Goal: Task Accomplishment & Management: Use online tool/utility

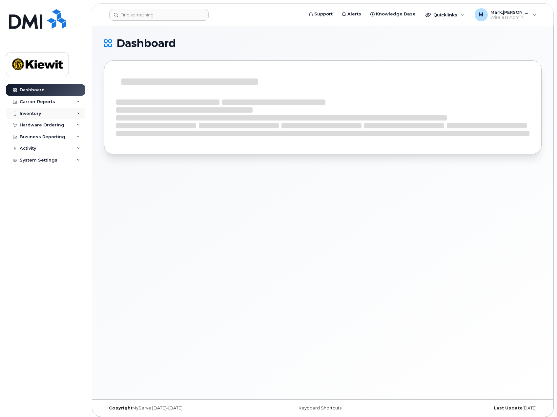
click at [44, 115] on div "Inventory" at bounding box center [45, 114] width 79 height 12
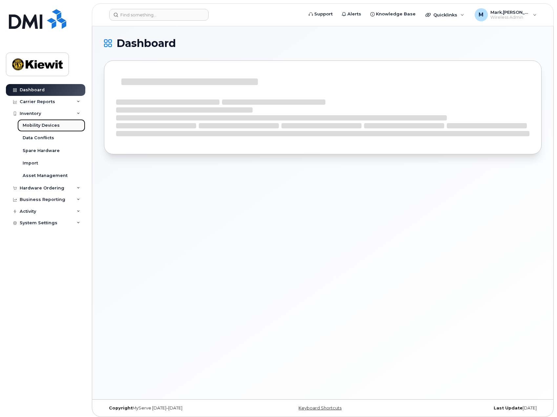
click at [46, 127] on div "Mobility Devices" at bounding box center [41, 125] width 37 height 6
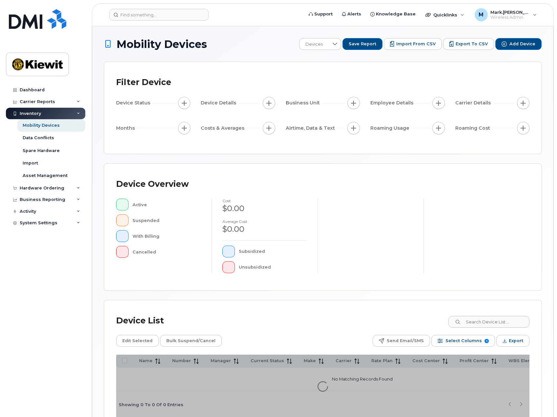
click at [467, 214] on div at bounding box center [477, 235] width 106 height 74
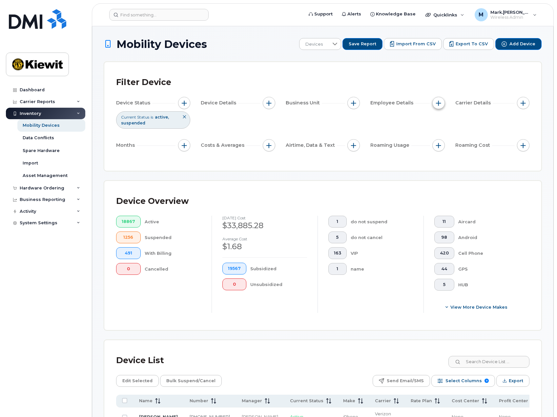
click at [437, 104] on span "button" at bounding box center [438, 102] width 5 height 5
click at [442, 123] on input "Employee Name" at bounding box center [440, 122] width 5 height 5
checkbox input "true"
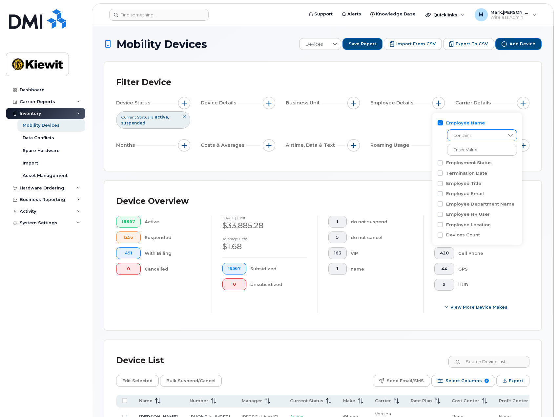
click at [488, 137] on span "contains" at bounding box center [476, 136] width 57 height 12
click at [473, 152] on li "contains" at bounding box center [480, 153] width 67 height 13
click at [469, 150] on input at bounding box center [482, 150] width 71 height 12
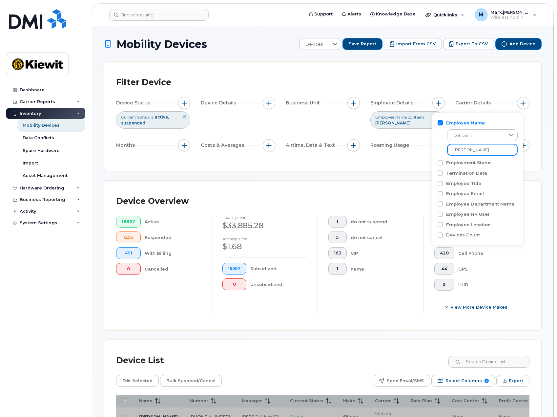
type input "[PERSON_NAME]"
click at [530, 162] on div "Filter Device Device Status Current Status is active suspended Device Details B…" at bounding box center [322, 116] width 437 height 109
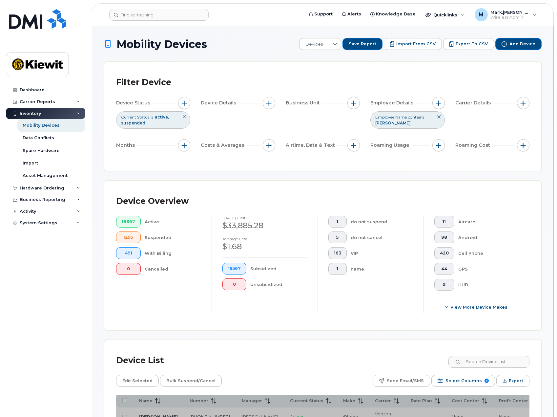
click at [440, 117] on icon at bounding box center [439, 117] width 4 height 4
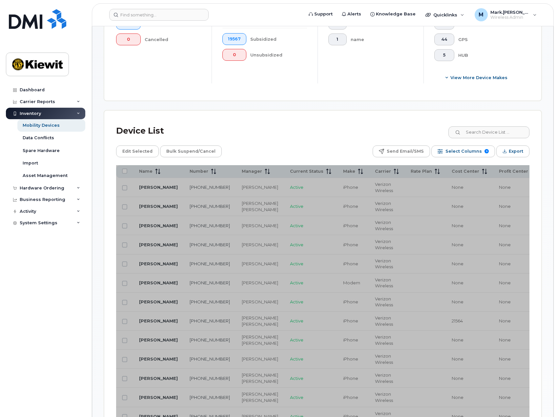
scroll to position [230, 0]
drag, startPoint x: 433, startPoint y: 172, endPoint x: 442, endPoint y: 171, distance: 8.9
click at [495, 133] on input at bounding box center [489, 132] width 82 height 12
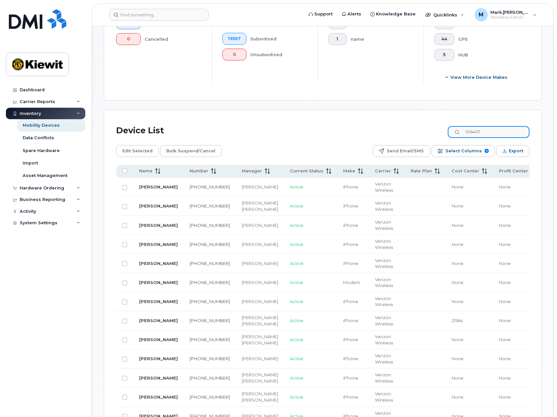
type input "106407"
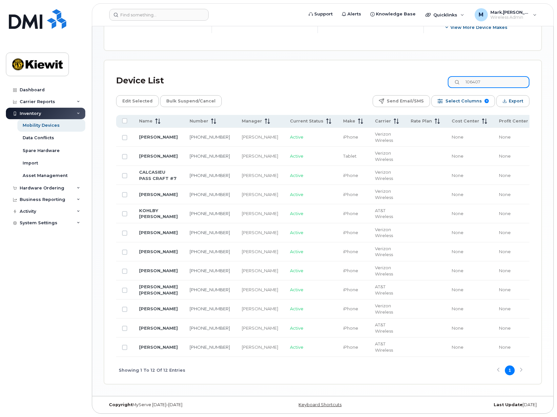
scroll to position [255, 0]
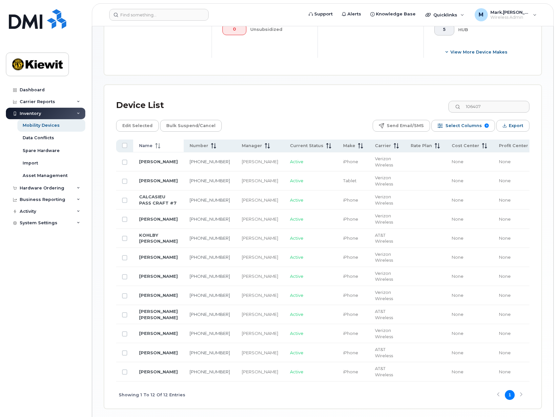
click at [143, 146] on span "Name" at bounding box center [145, 146] width 13 height 6
click at [511, 124] on span "Export" at bounding box center [516, 126] width 14 height 10
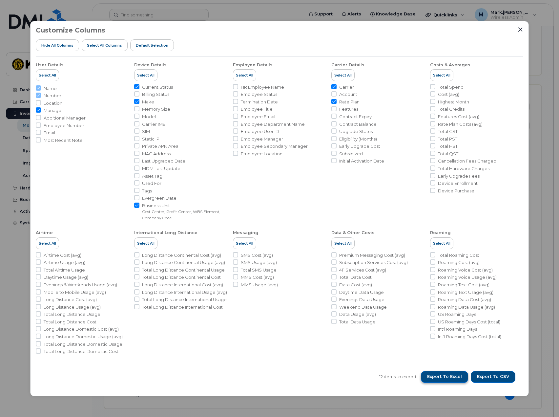
click at [456, 379] on span "Export to Excel" at bounding box center [444, 376] width 35 height 6
click at [519, 29] on icon "Close" at bounding box center [520, 29] width 5 height 5
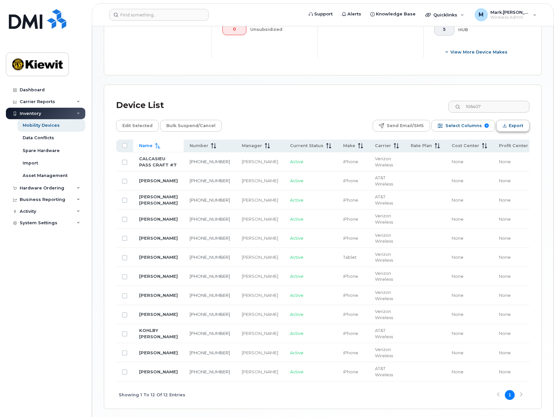
click at [511, 127] on span "Export" at bounding box center [516, 126] width 14 height 10
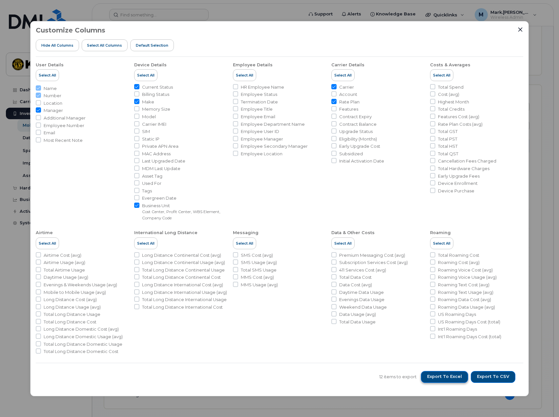
click at [435, 376] on span "Export to Excel" at bounding box center [444, 376] width 35 height 6
click at [445, 376] on span "Export to Excel" at bounding box center [444, 376] width 35 height 6
drag, startPoint x: 520, startPoint y: 28, endPoint x: 506, endPoint y: 23, distance: 14.6
click at [520, 28] on icon "Close" at bounding box center [520, 29] width 5 height 5
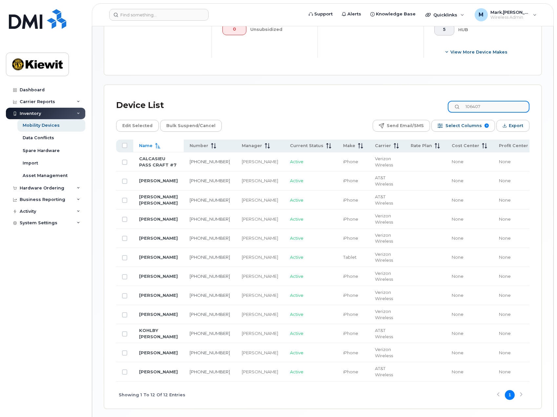
drag, startPoint x: 494, startPoint y: 106, endPoint x: 459, endPoint y: 106, distance: 34.5
click at [459, 106] on input "106407" at bounding box center [489, 107] width 82 height 12
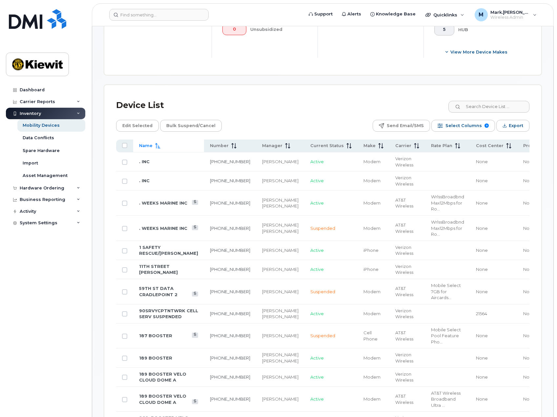
click at [257, 112] on div "Device List" at bounding box center [322, 105] width 413 height 17
click at [479, 106] on input at bounding box center [489, 107] width 82 height 12
drag, startPoint x: 483, startPoint y: 108, endPoint x: 480, endPoint y: 105, distance: 4.4
click at [483, 108] on input at bounding box center [489, 107] width 82 height 12
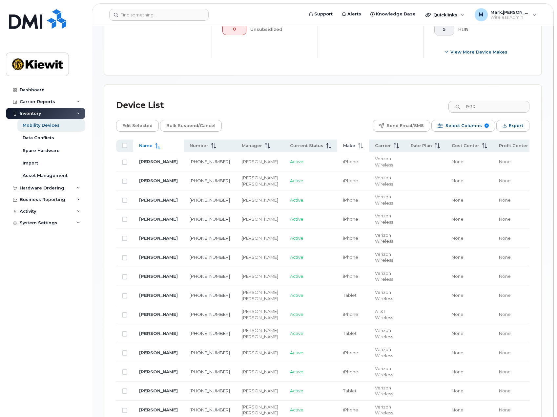
click at [343, 146] on span "Make" at bounding box center [349, 146] width 12 height 6
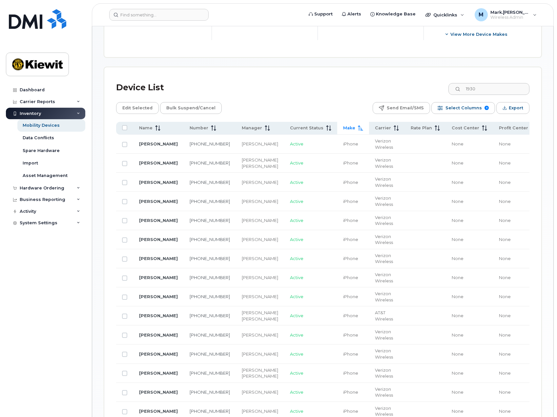
scroll to position [245, 0]
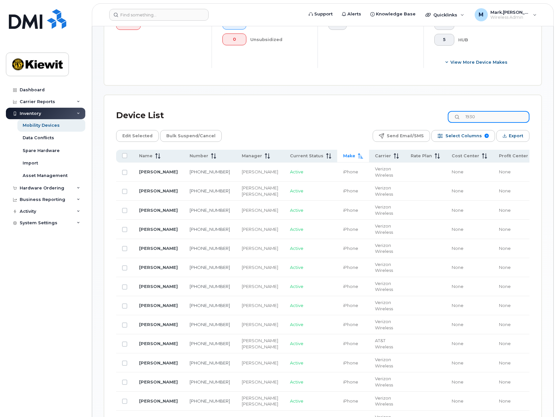
drag, startPoint x: 489, startPoint y: 118, endPoint x: 467, endPoint y: 118, distance: 21.3
click at [467, 118] on input "1930" at bounding box center [489, 117] width 82 height 12
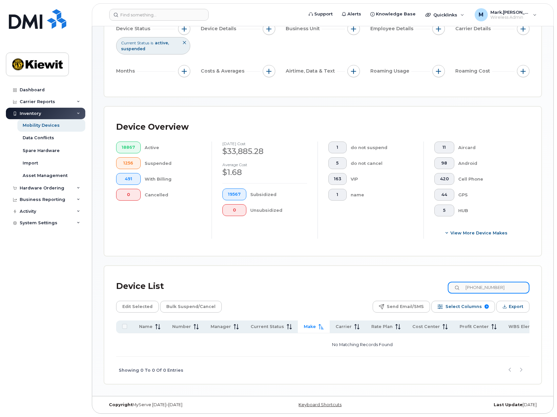
scroll to position [76, 0]
drag, startPoint x: 503, startPoint y: 286, endPoint x: 489, endPoint y: 287, distance: 14.8
click at [489, 287] on input "[PHONE_NUMBER]" at bounding box center [489, 288] width 82 height 12
click at [129, 160] on span "1256" at bounding box center [128, 162] width 13 height 5
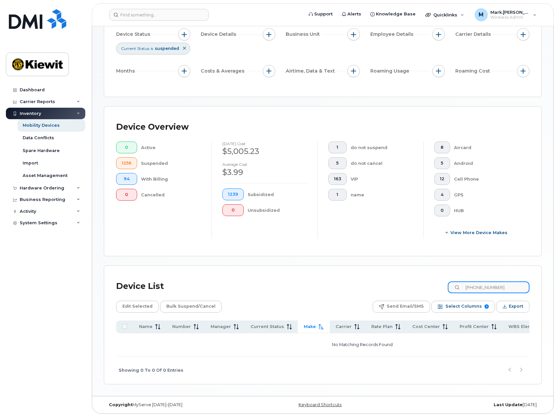
click at [500, 284] on input "[PHONE_NUMBER]" at bounding box center [489, 287] width 82 height 12
type input "337-263"
drag, startPoint x: 498, startPoint y: 286, endPoint x: 454, endPoint y: 284, distance: 43.7
click at [454, 284] on input "337-263" at bounding box center [489, 287] width 82 height 12
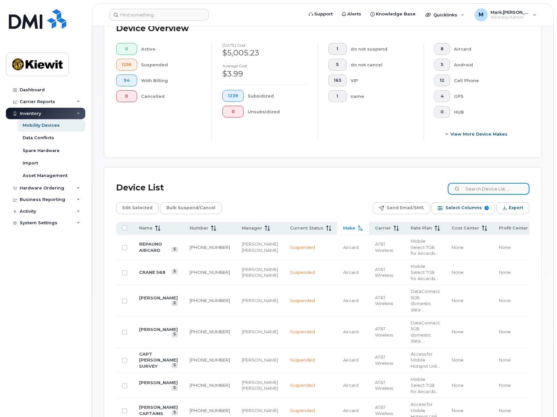
scroll to position [169, 0]
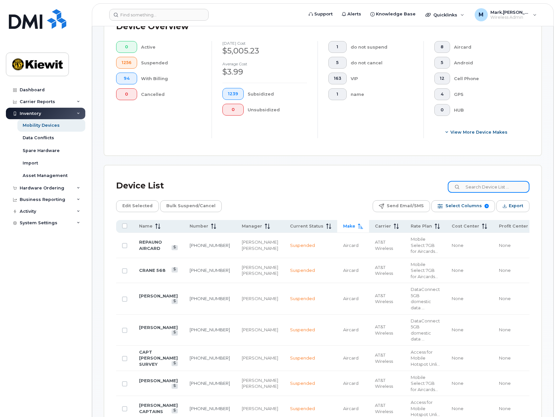
click at [493, 186] on input at bounding box center [489, 187] width 82 height 12
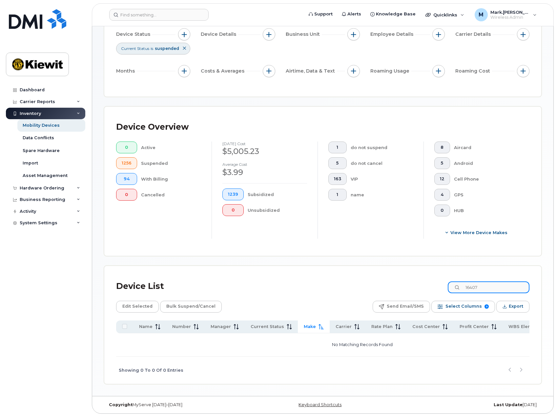
scroll to position [71, 0]
click at [131, 145] on span "0" at bounding box center [127, 147] width 10 height 5
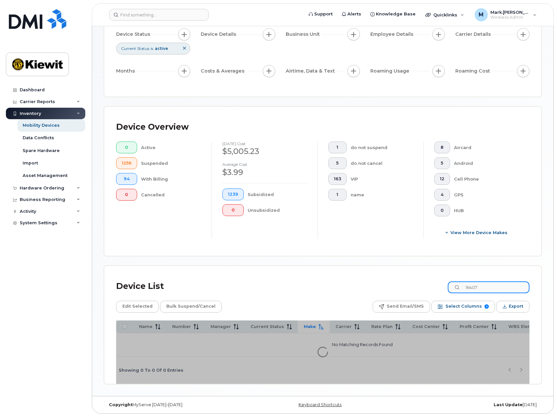
drag, startPoint x: 491, startPoint y: 286, endPoint x: 470, endPoint y: 286, distance: 20.7
click at [470, 286] on input "16407" at bounding box center [489, 287] width 82 height 12
type input "106407"
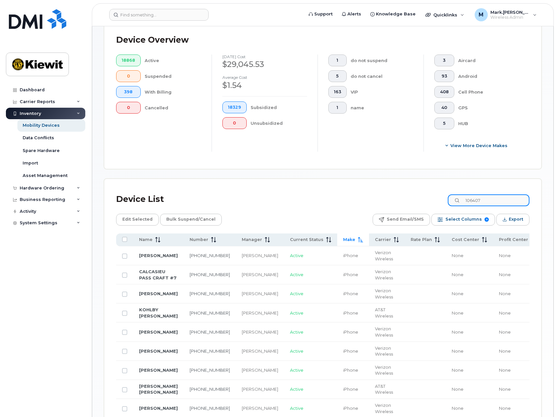
scroll to position [235, 0]
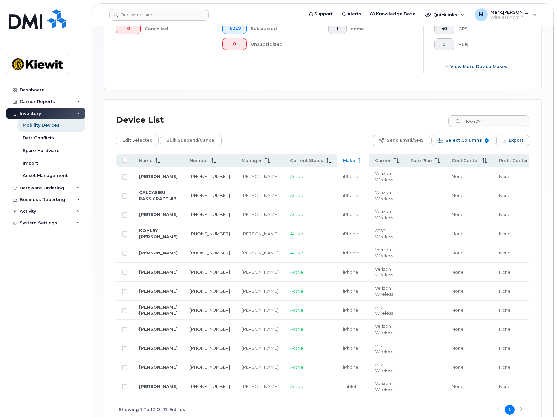
click at [343, 162] on span "Make" at bounding box center [349, 160] width 12 height 6
